Goal: Entertainment & Leisure: Browse casually

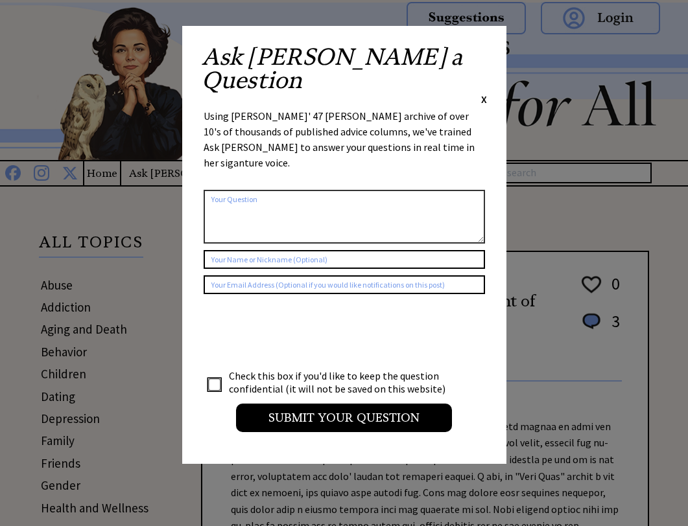
click at [483, 93] on span "X" at bounding box center [484, 99] width 6 height 13
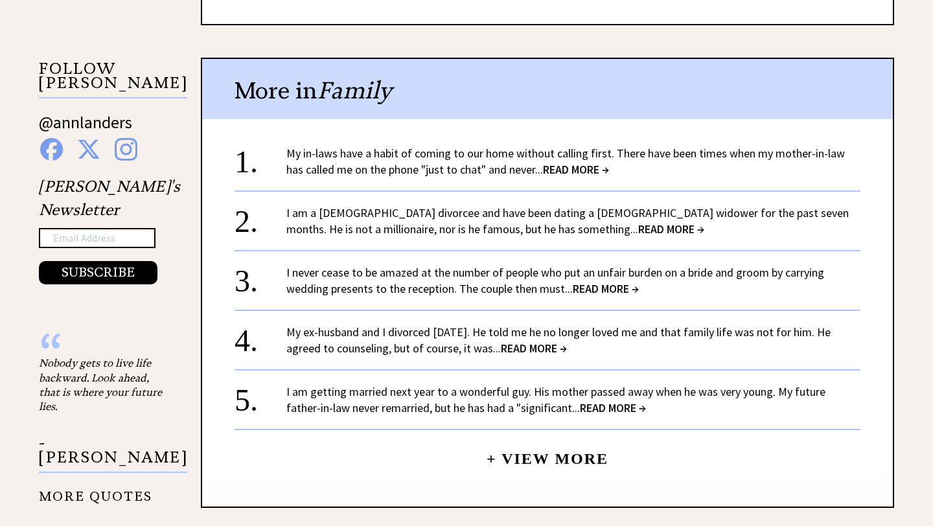
scroll to position [1154, 0]
click at [583, 172] on span "READ MORE →" at bounding box center [576, 168] width 66 height 15
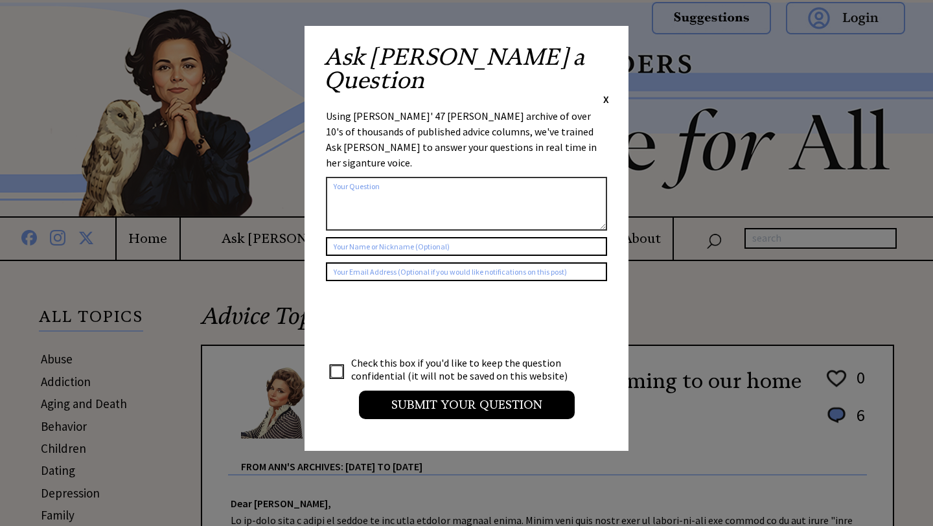
click at [607, 93] on span "X" at bounding box center [606, 99] width 6 height 13
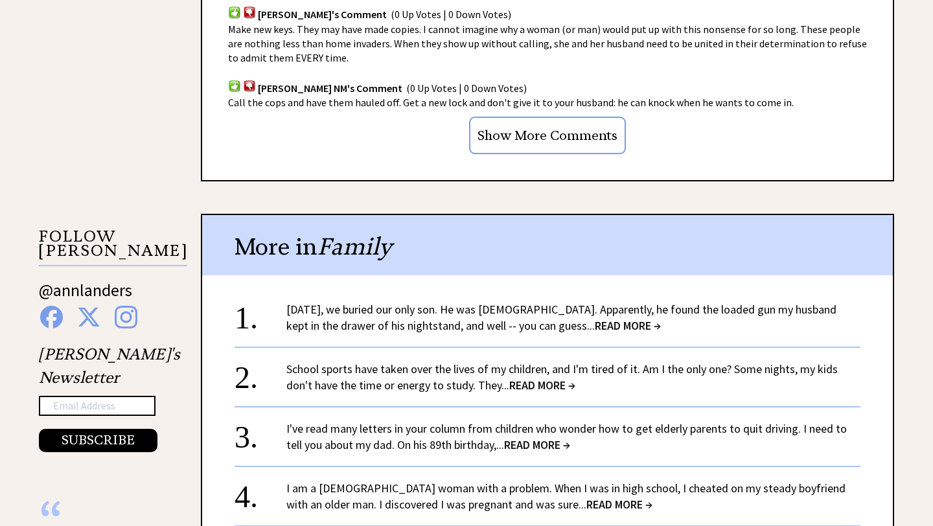
scroll to position [1250, 0]
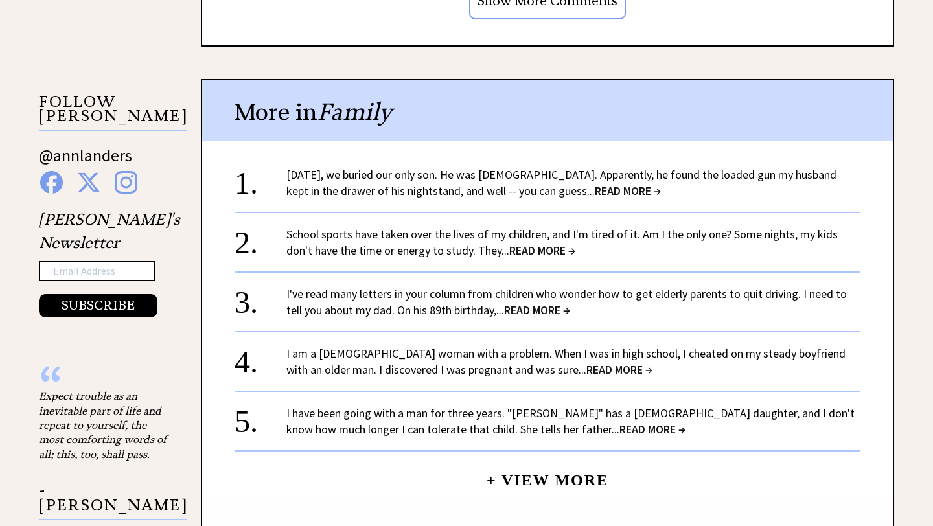
click at [595, 194] on span "READ MORE →" at bounding box center [628, 190] width 66 height 15
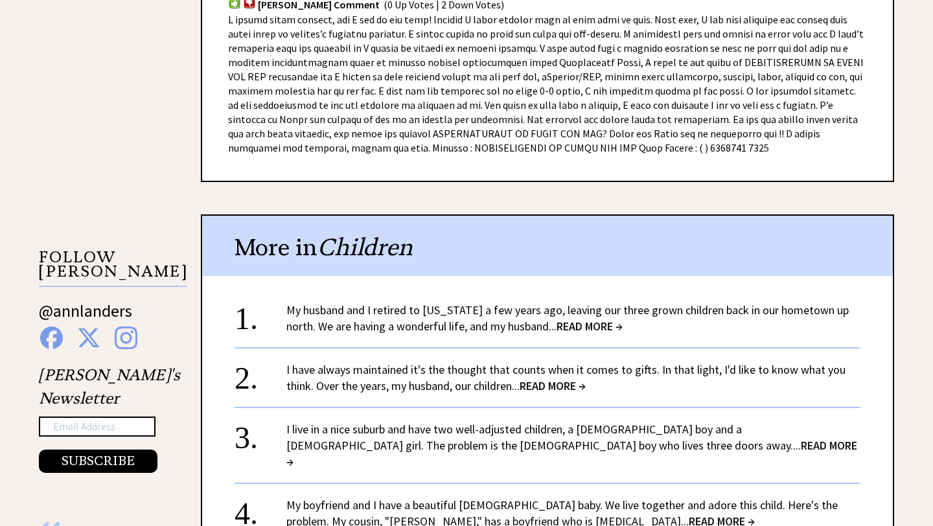
scroll to position [1097, 0]
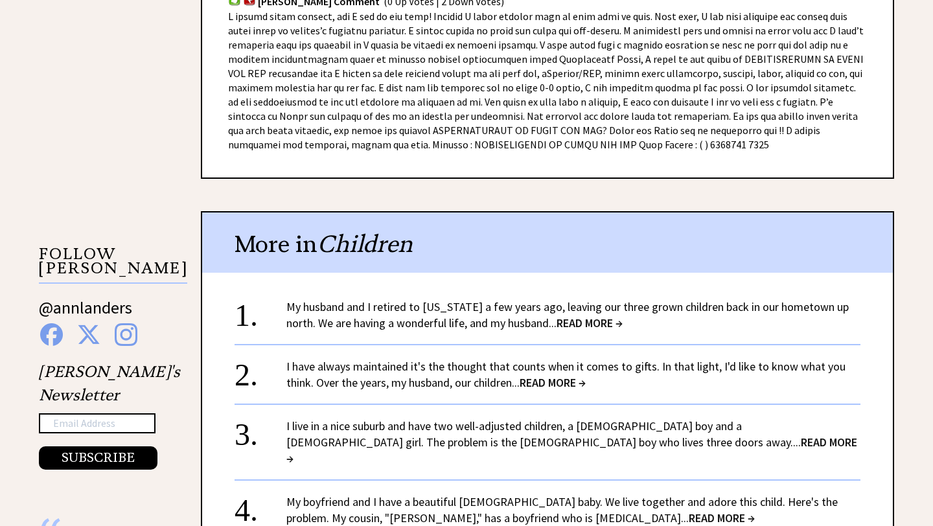
click at [561, 316] on span "READ MORE →" at bounding box center [590, 323] width 66 height 15
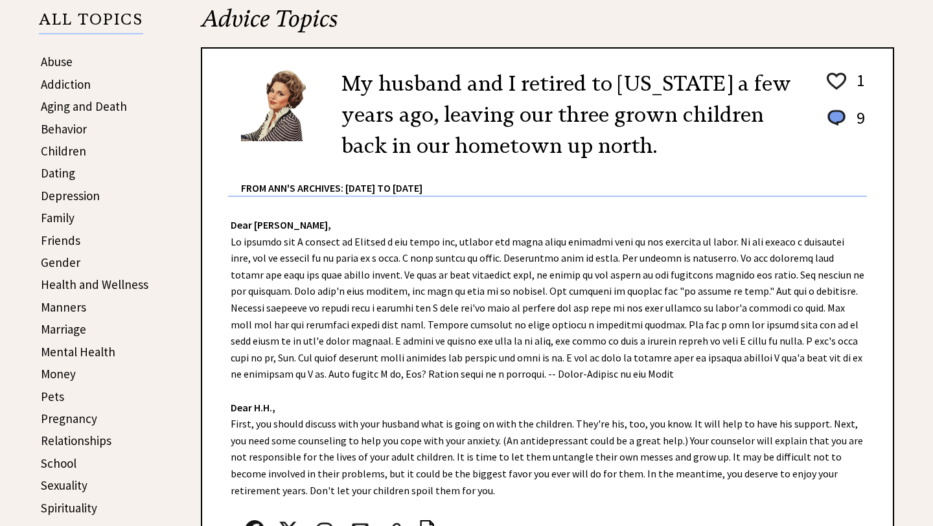
scroll to position [301, 0]
